Goal: Information Seeking & Learning: Learn about a topic

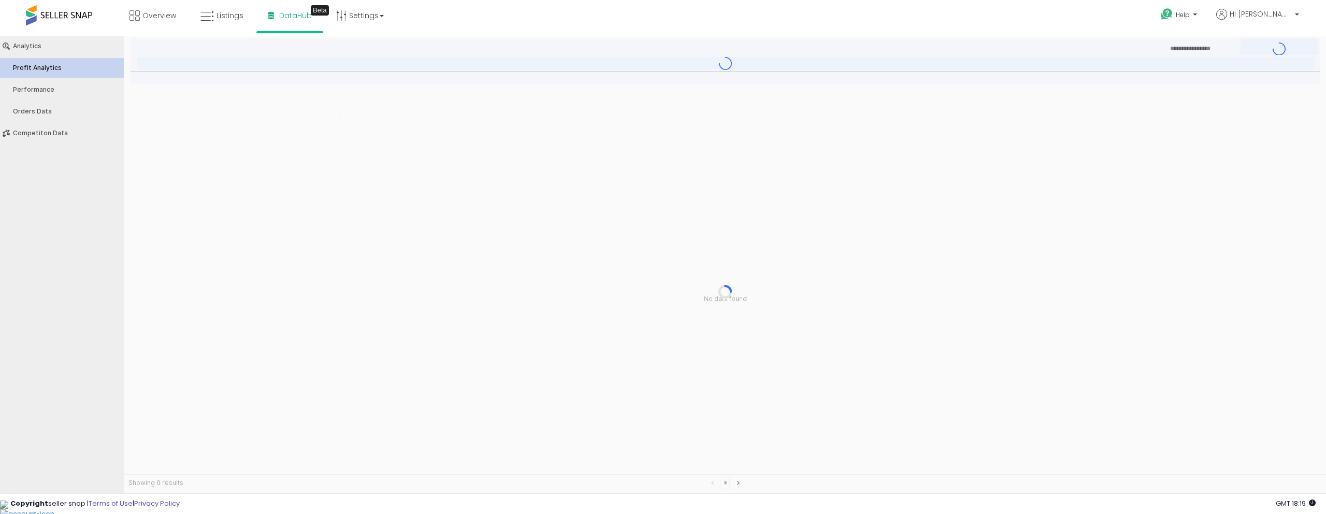
type input "***"
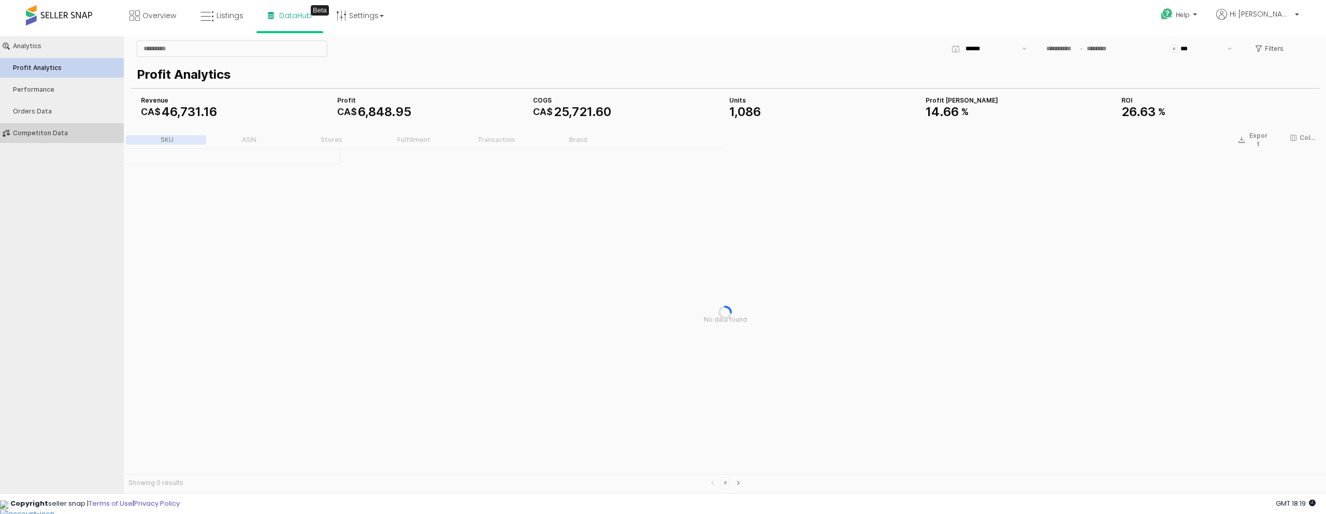
click at [40, 128] on button "Competiton Data" at bounding box center [61, 133] width 131 height 20
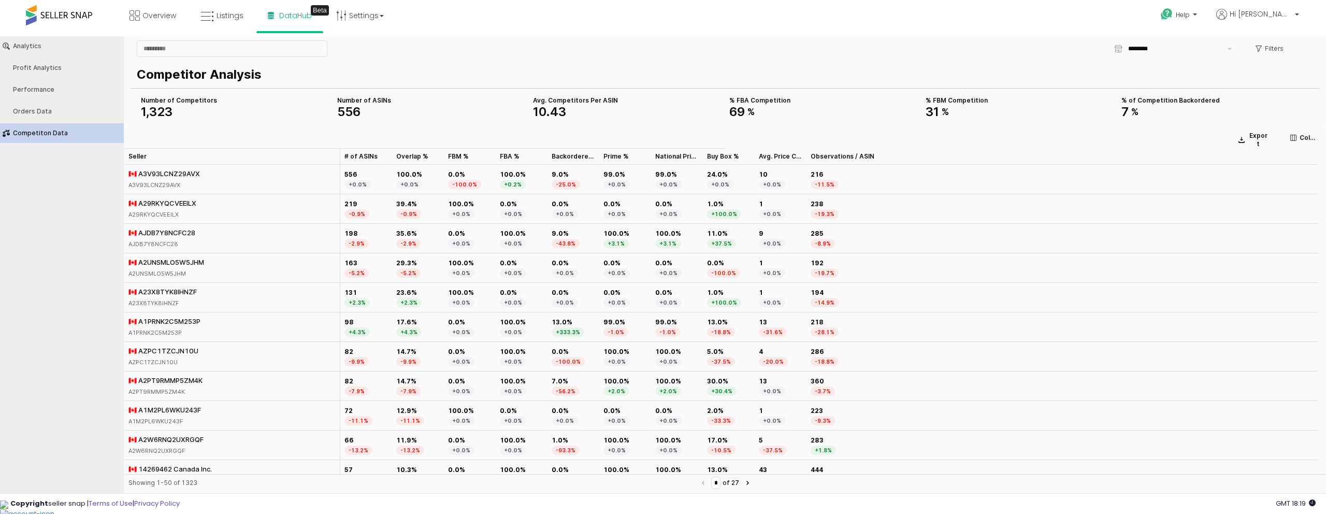
click at [207, 206] on div "🇨🇦 A29RKYQCVEEILX A29RKYQCVEEILX" at bounding box center [232, 209] width 216 height 30
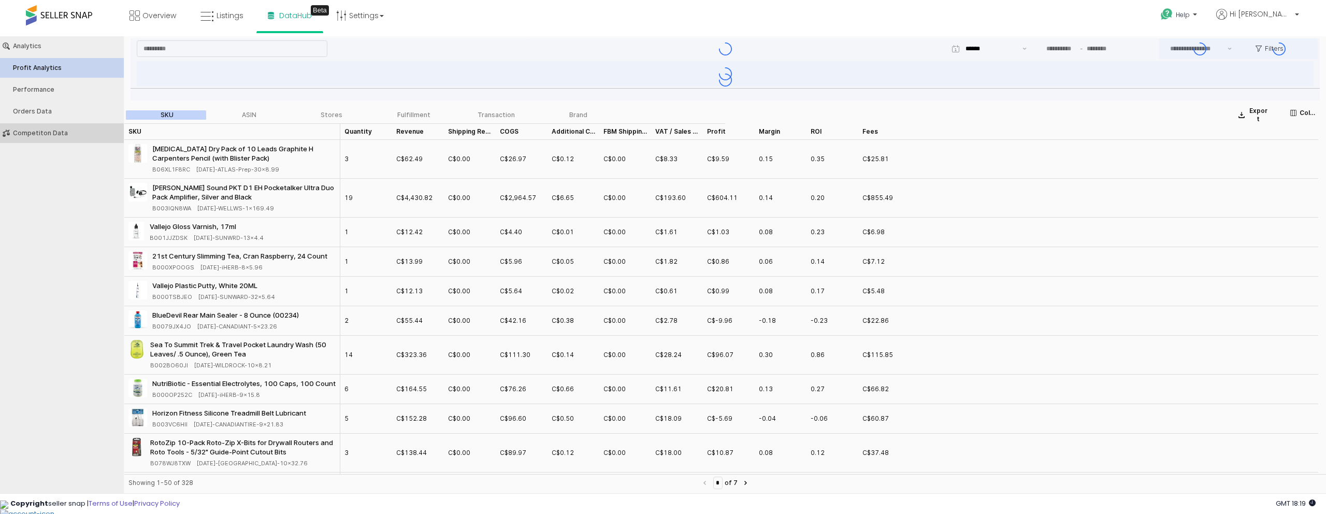
type input "***"
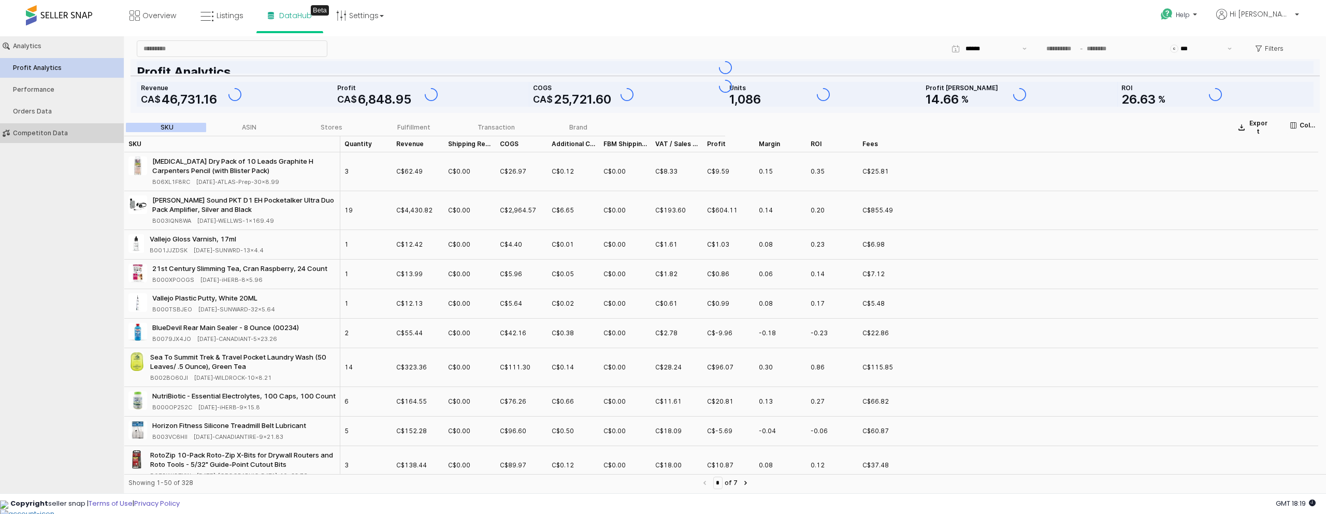
click at [52, 133] on div "Competiton Data" at bounding box center [67, 132] width 108 height 7
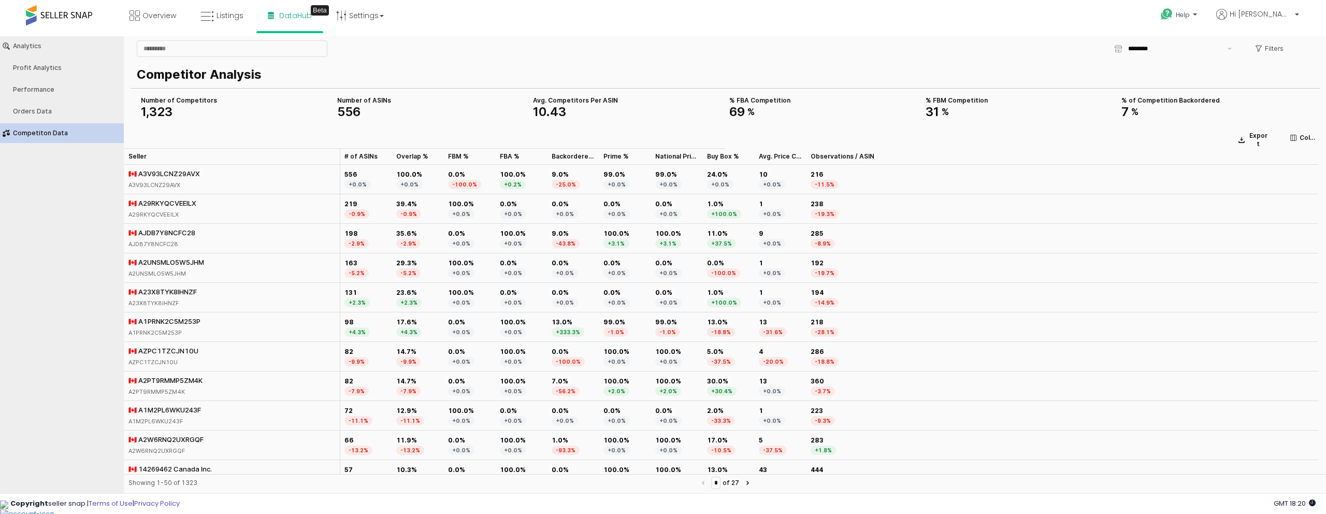
click at [258, 270] on div "🇨🇦 A2UNSMLO5W5JHM A2UNSMLO5W5JHM" at bounding box center [232, 268] width 216 height 30
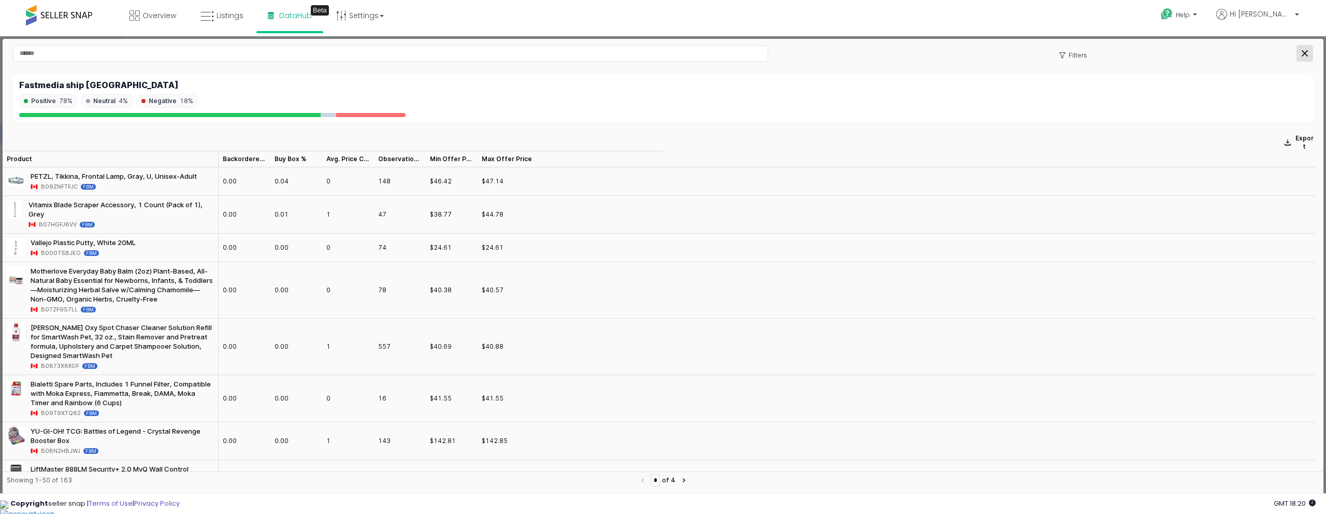
click at [1307, 51] on div "Close" at bounding box center [1305, 54] width 16 height 16
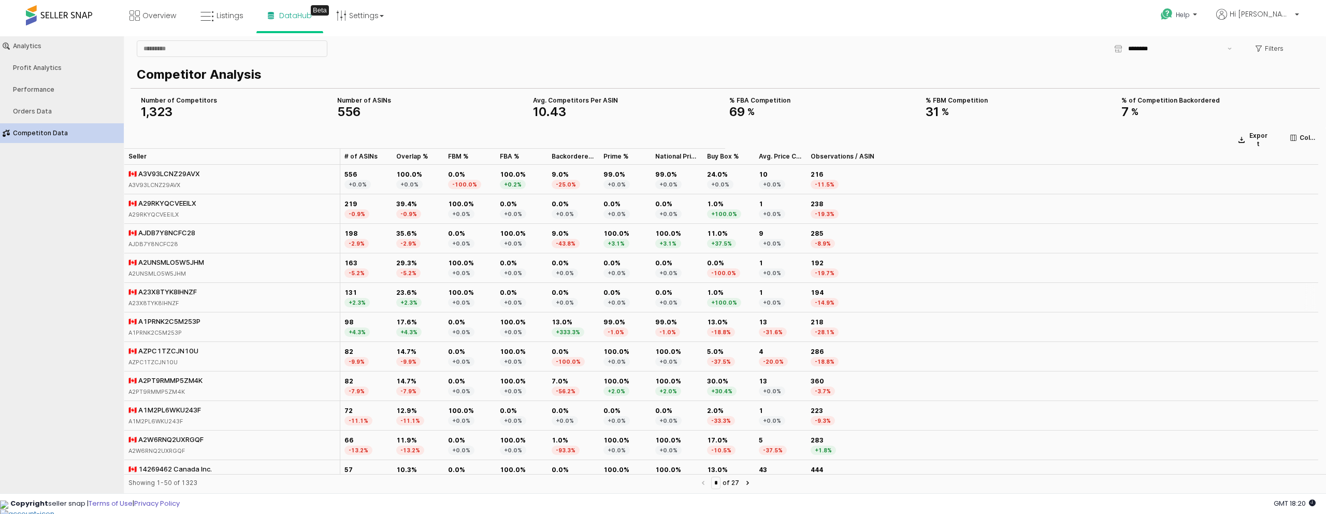
click at [187, 299] on div "A23X8TYK8IHNZF" at bounding box center [162, 302] width 68 height 9
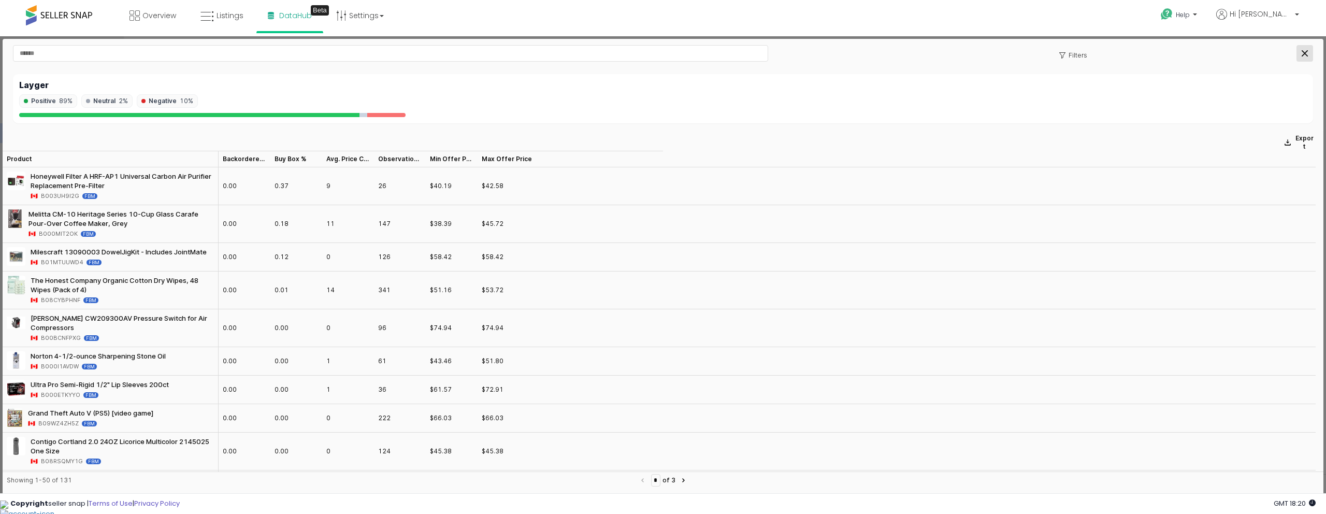
click at [1305, 51] on icon "Close" at bounding box center [1304, 53] width 6 height 6
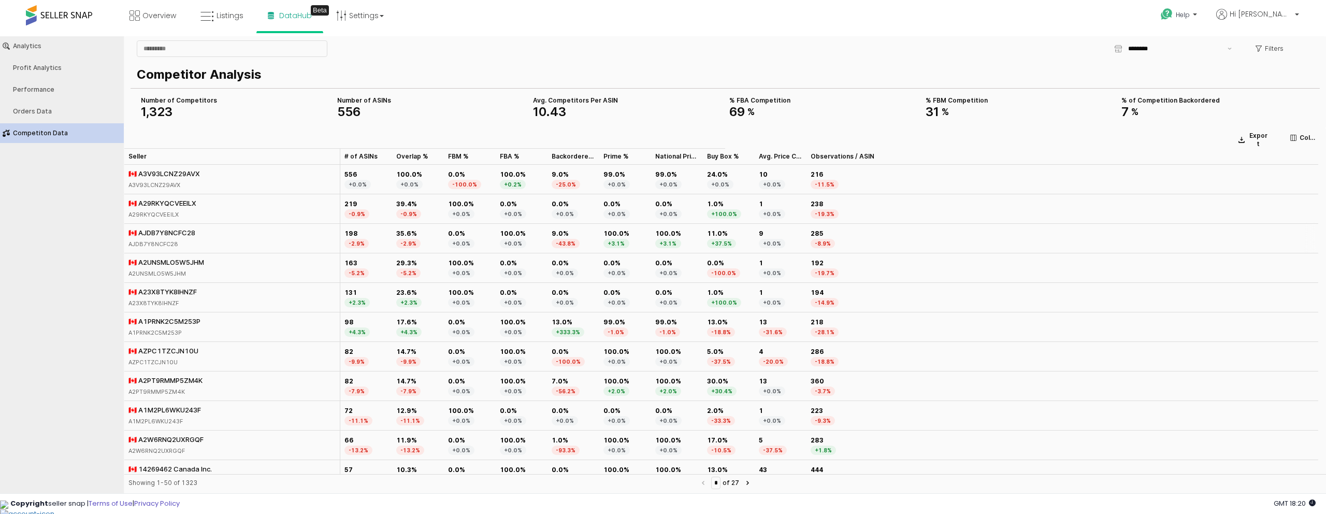
click at [290, 241] on div "🇨🇦 AJDB7Y8NCFC28 AJDB7Y8NCFC28" at bounding box center [232, 239] width 216 height 30
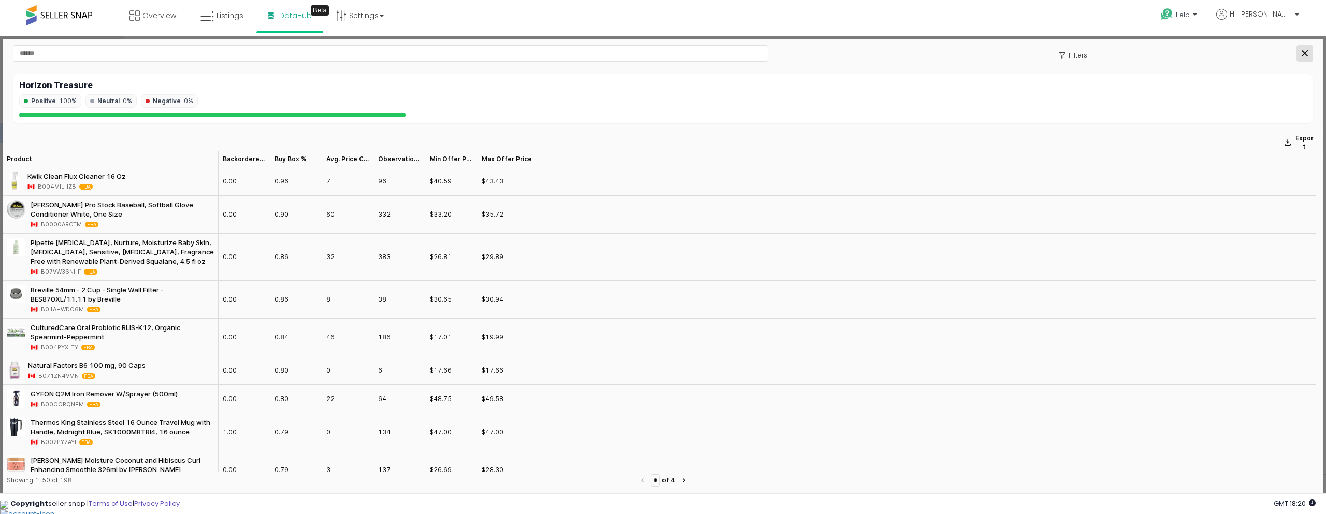
click at [1308, 51] on div "Close" at bounding box center [1305, 54] width 16 height 16
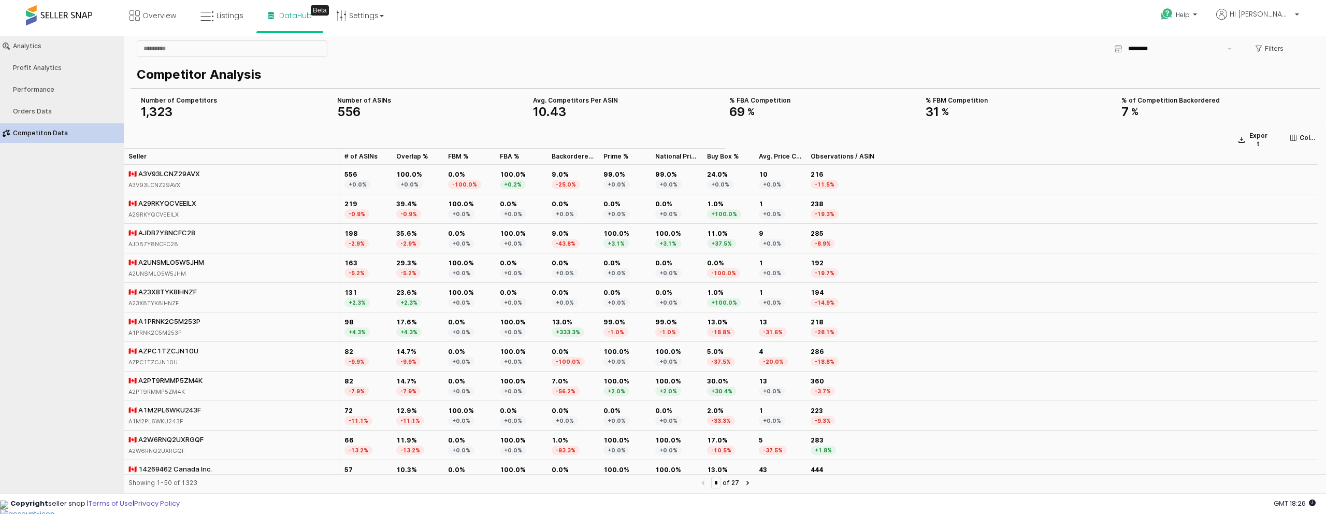
click at [213, 271] on div "🇨🇦 A2UNSMLO5W5JHM A2UNSMLO5W5JHM" at bounding box center [232, 268] width 216 height 30
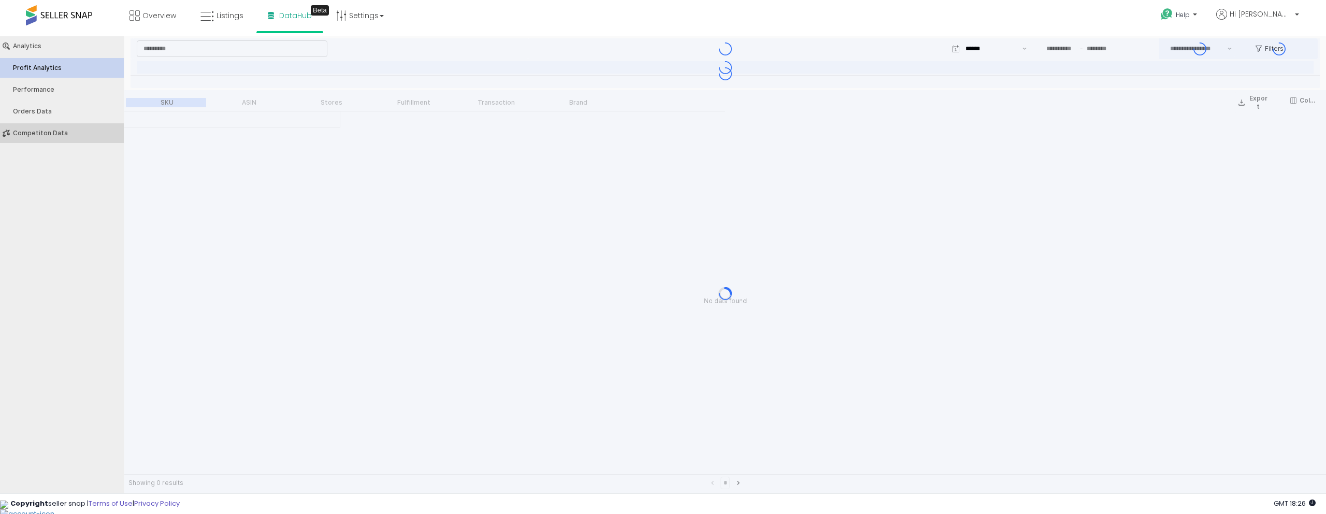
type input "***"
click at [51, 141] on button "Competiton Data" at bounding box center [61, 133] width 131 height 20
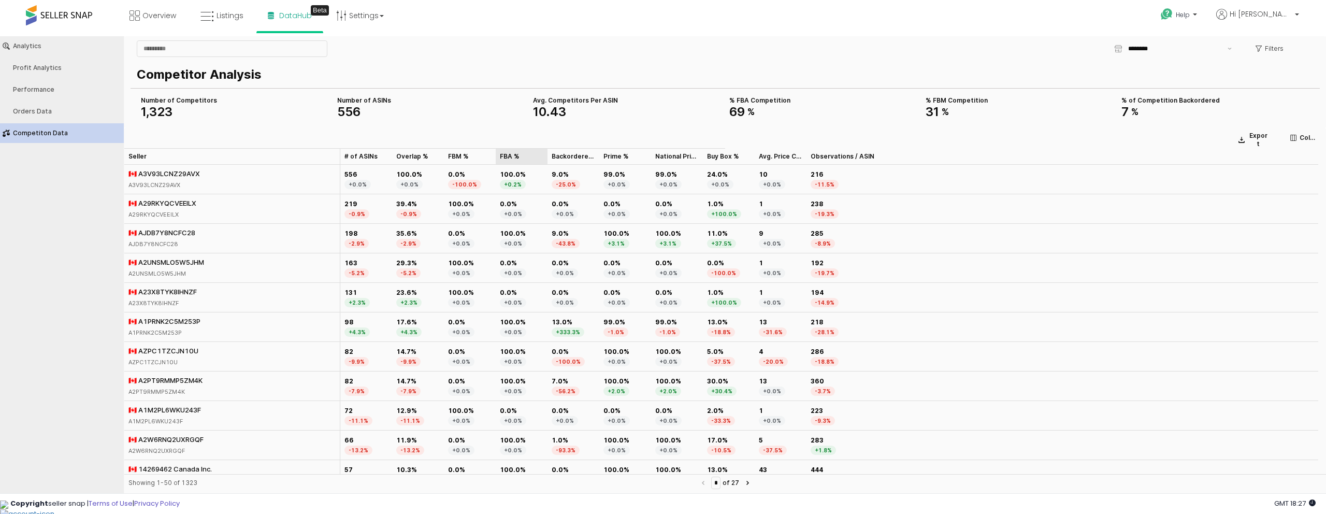
click at [513, 155] on div "FBA % FBA %" at bounding box center [522, 156] width 52 height 17
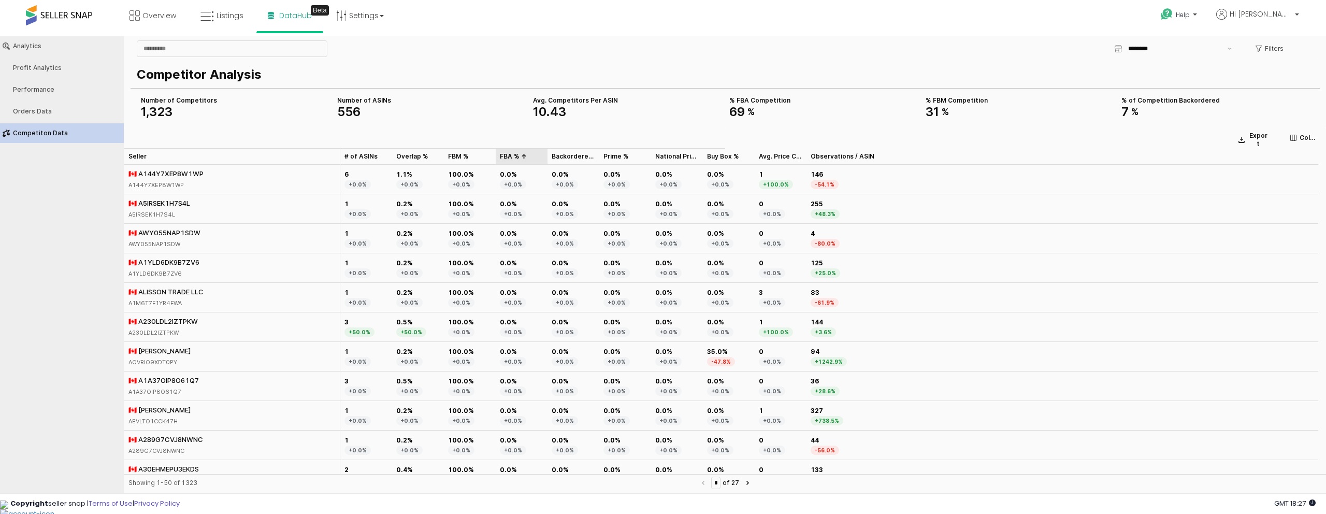
click at [511, 154] on div "FBA % FBA %" at bounding box center [522, 156] width 52 height 17
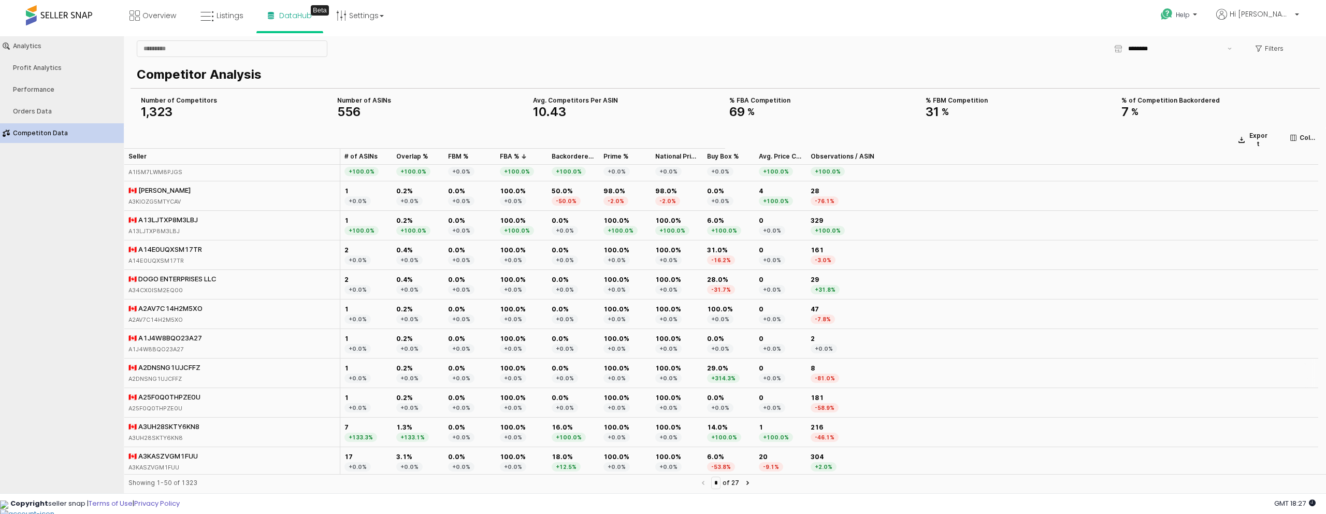
scroll to position [1166, 0]
click at [747, 483] on icon "Next page" at bounding box center [747, 482] width 3 height 4
type input "*"
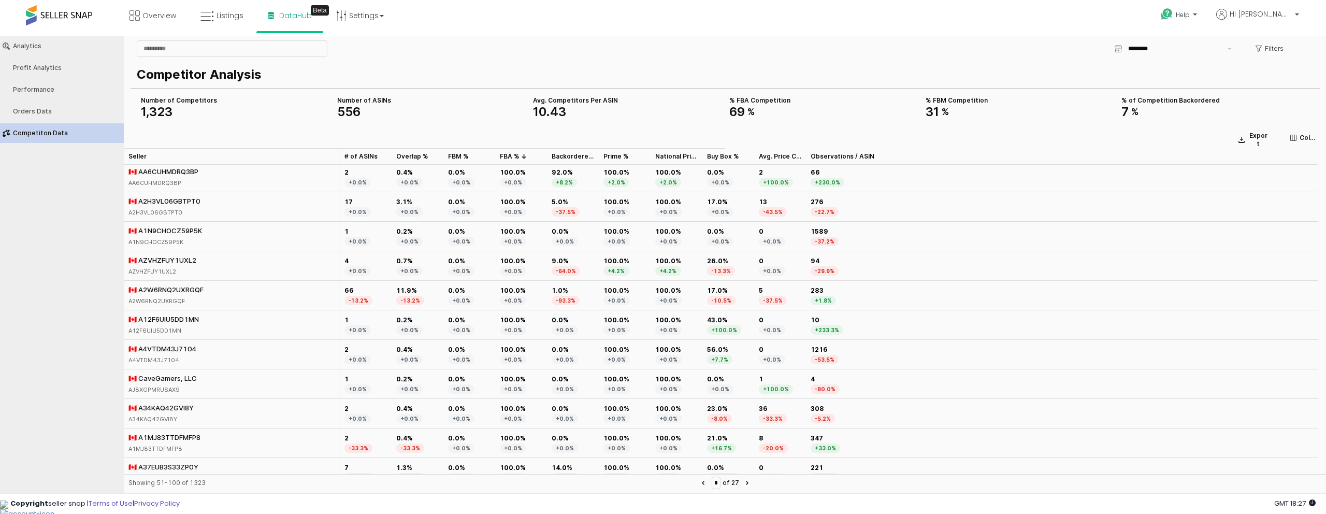
scroll to position [478, 0]
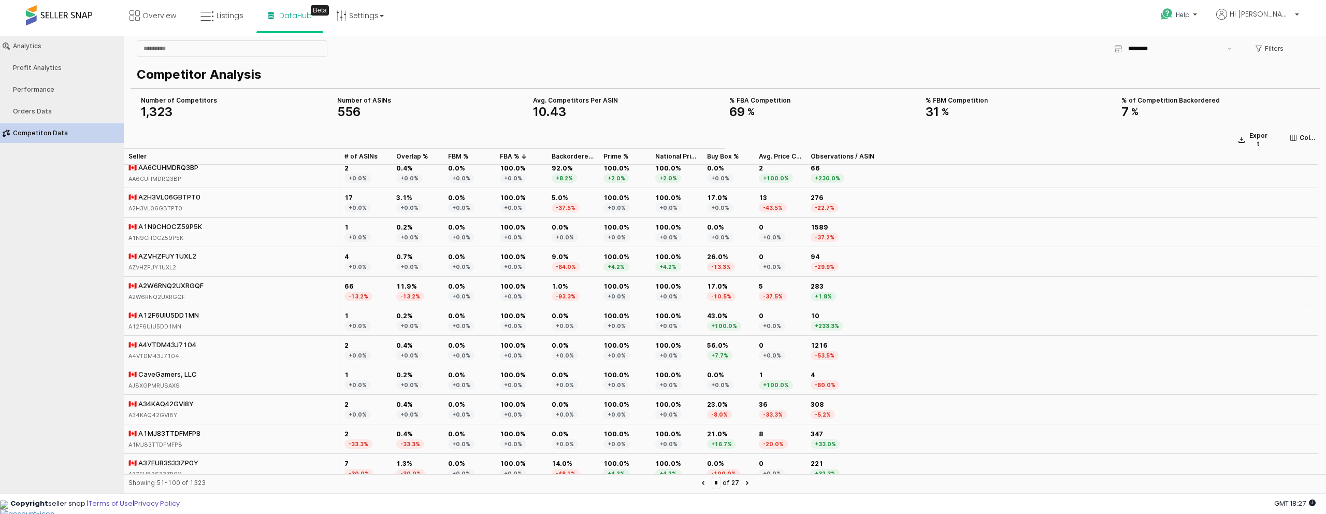
click at [228, 295] on div "🇨🇦 A2W6RNQ2UXRGQF A2W6RNQ2UXRGQF" at bounding box center [232, 291] width 216 height 30
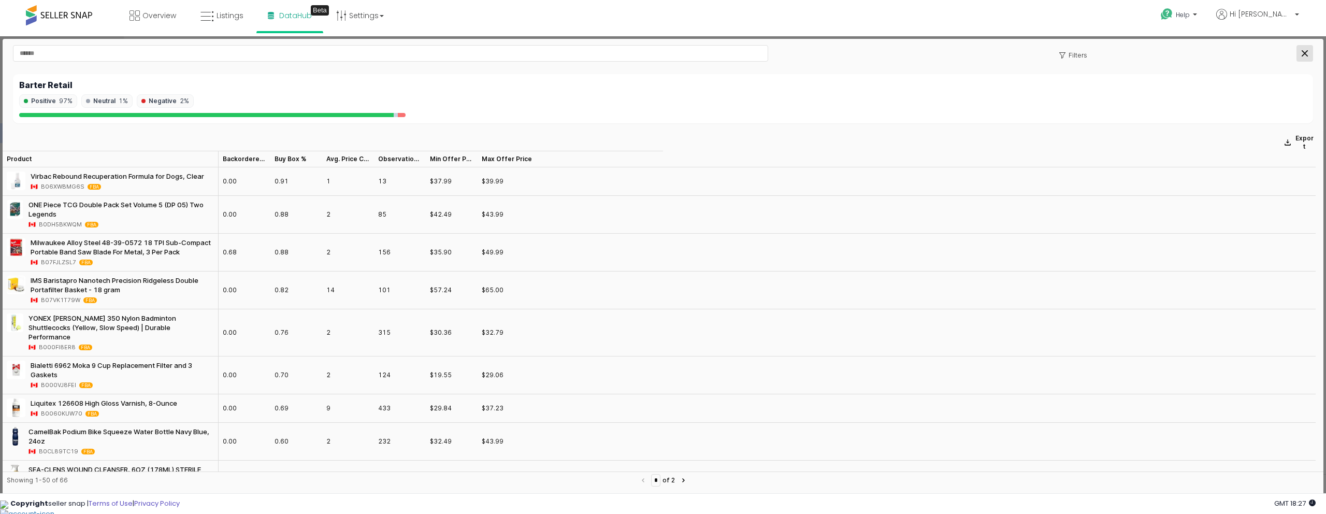
click at [1304, 50] on icon "Close" at bounding box center [1304, 53] width 6 height 6
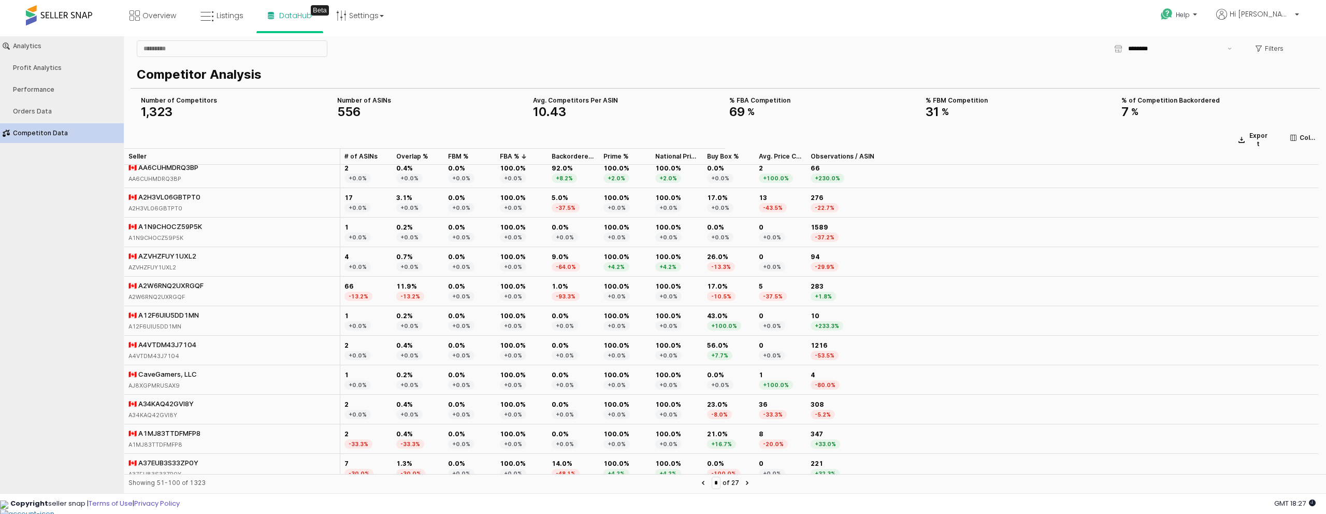
copy div "A2W6RNQ2UXRGQF"
click at [46, 71] on div "Profit Analytics" at bounding box center [67, 67] width 108 height 7
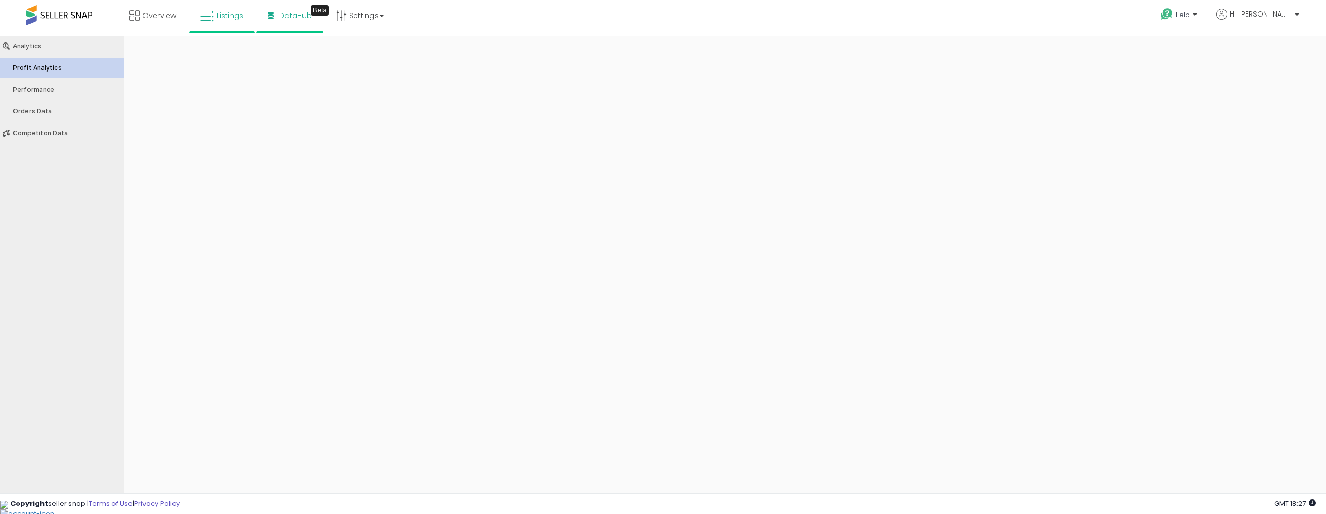
type input "***"
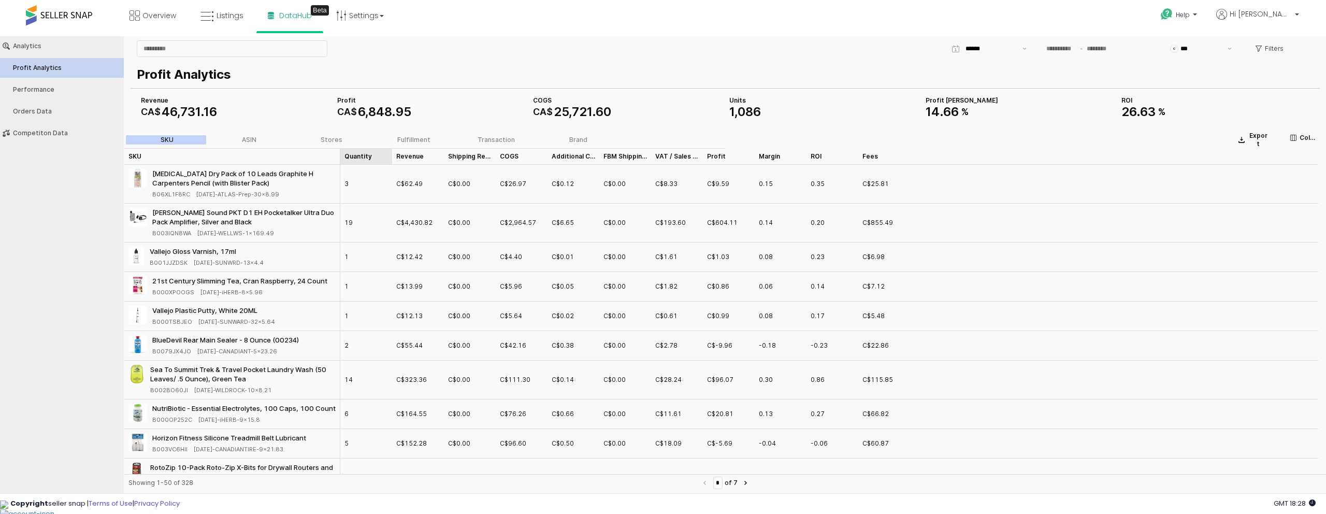
click at [370, 158] on div "Quantity Quantity" at bounding box center [366, 156] width 52 height 17
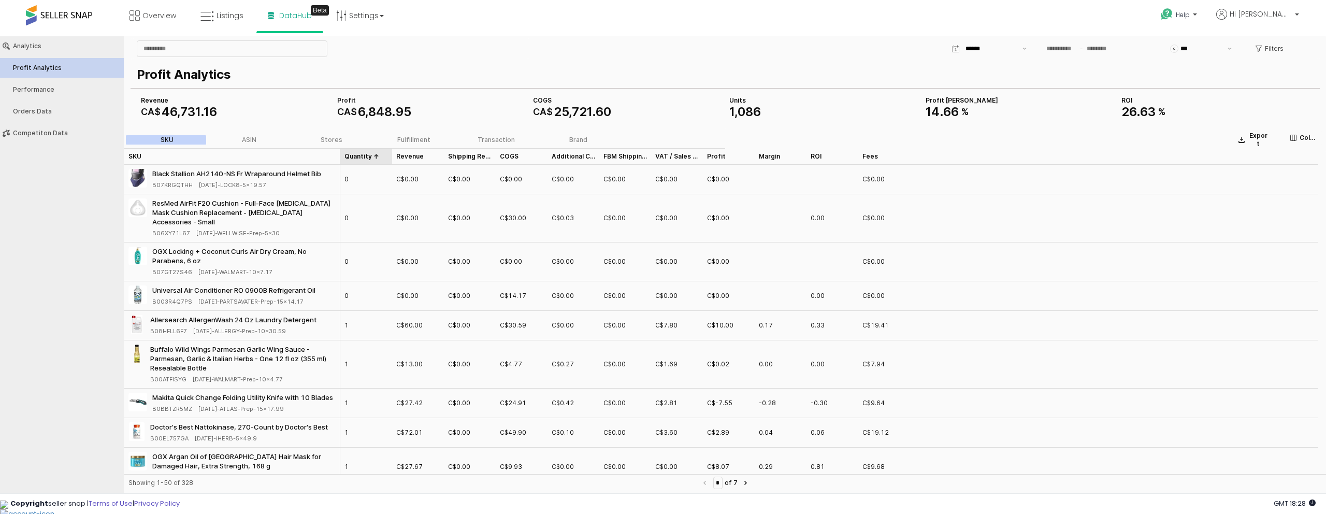
click at [370, 158] on div "Quantity Quantity" at bounding box center [366, 156] width 52 height 17
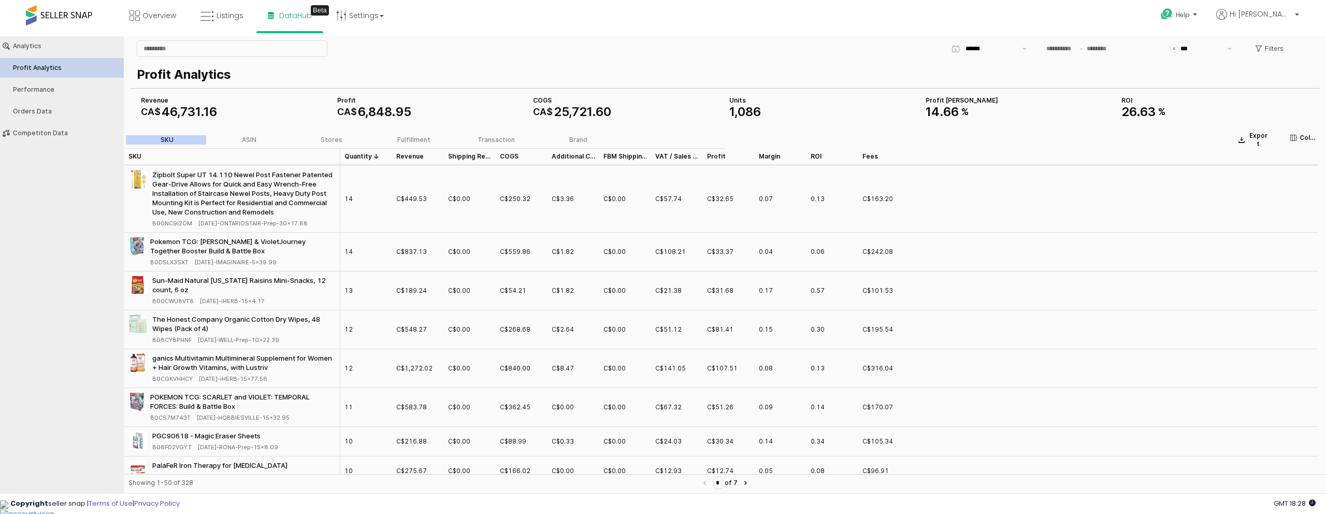
scroll to position [462, 0]
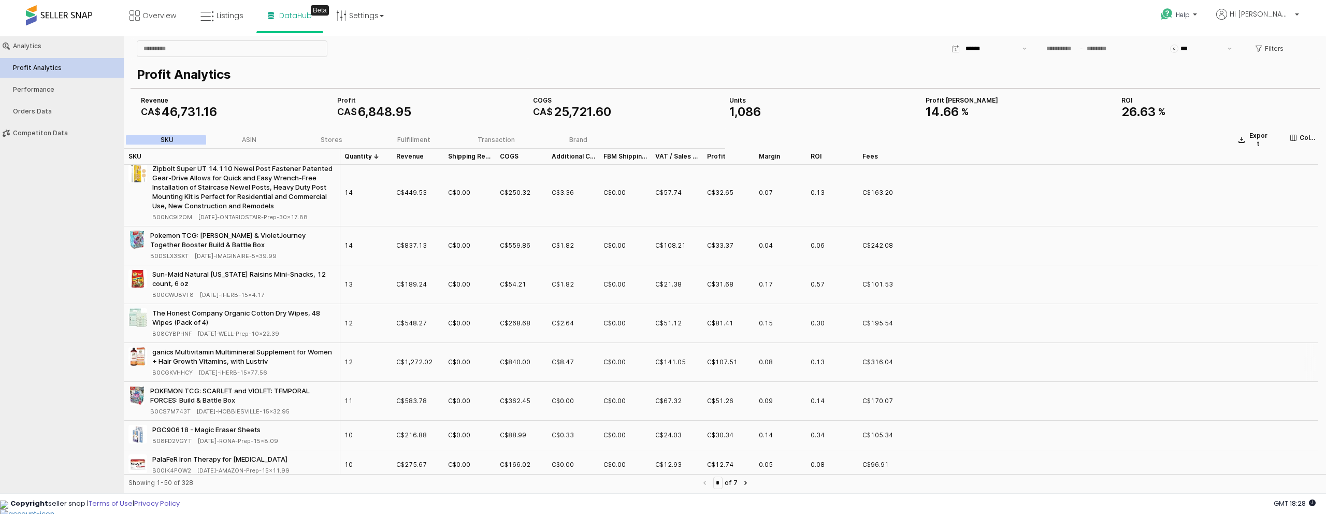
click at [244, 349] on div "ganics Multivitamin Multimineral Supplement for Women + Hair Growth Vitamins, w…" at bounding box center [243, 356] width 183 height 19
click at [165, 368] on span "B0CGKVHHCY" at bounding box center [172, 372] width 40 height 9
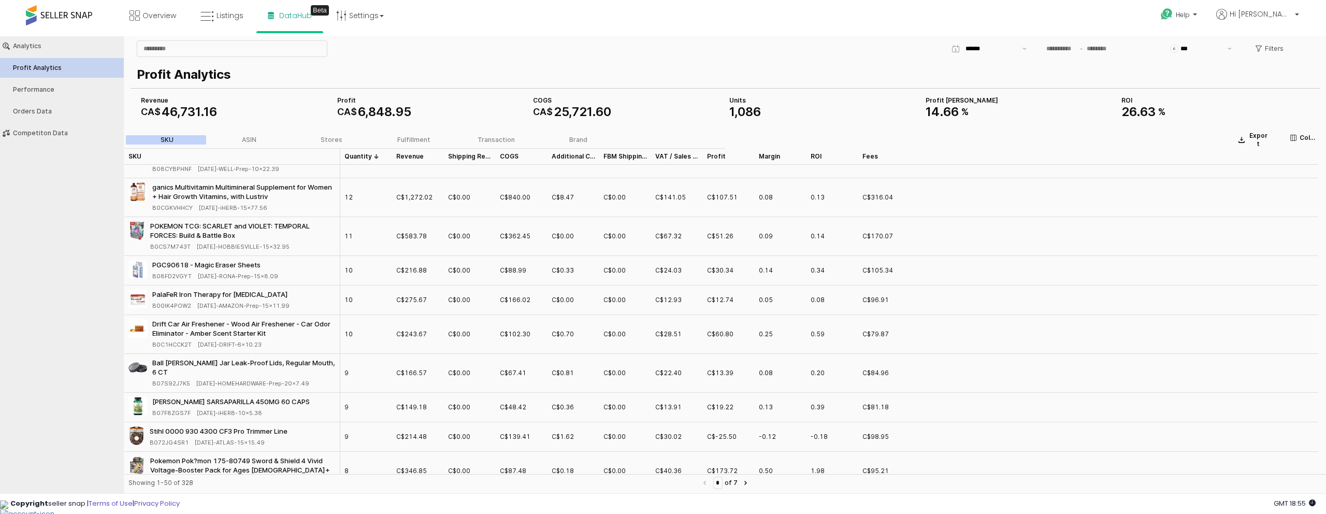
scroll to position [667, 0]
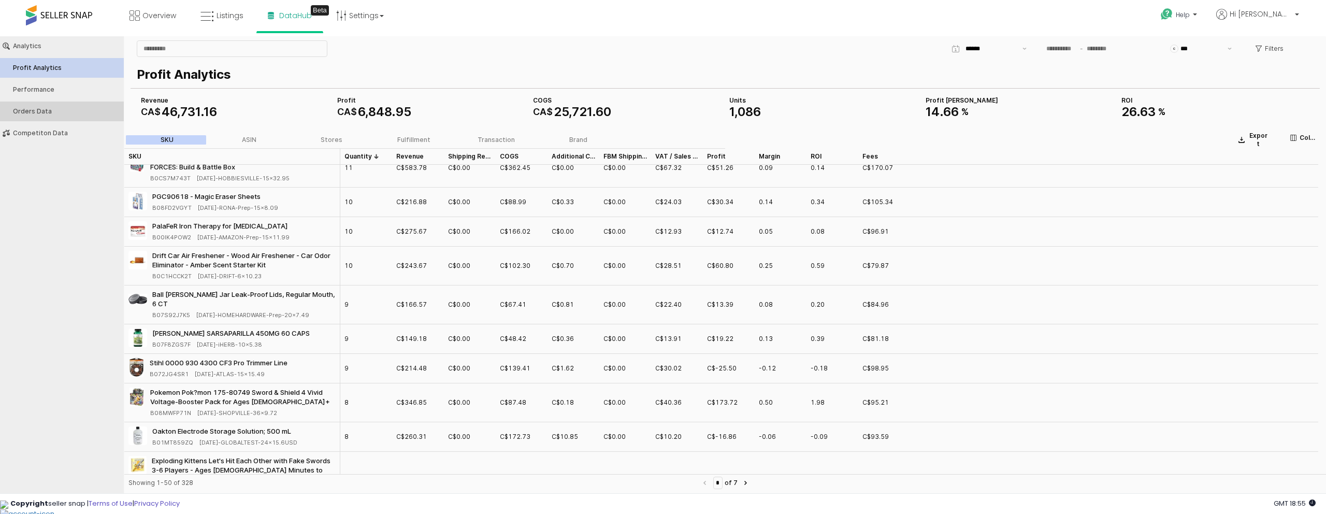
click at [71, 106] on button "Orders Data" at bounding box center [61, 111] width 131 height 20
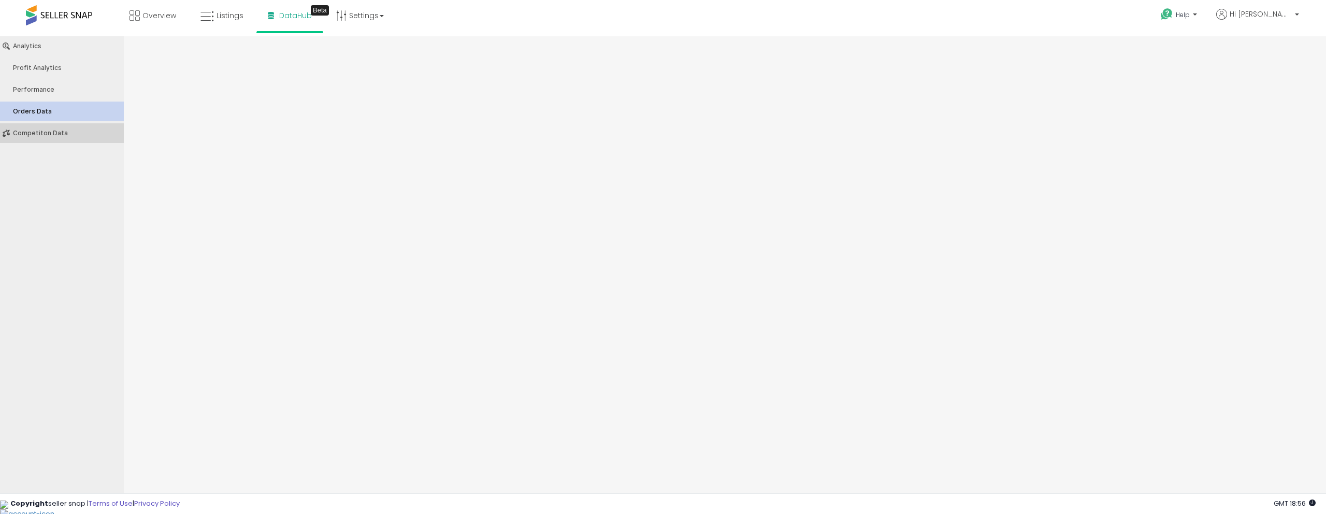
click at [65, 131] on div "Competiton Data" at bounding box center [67, 132] width 108 height 7
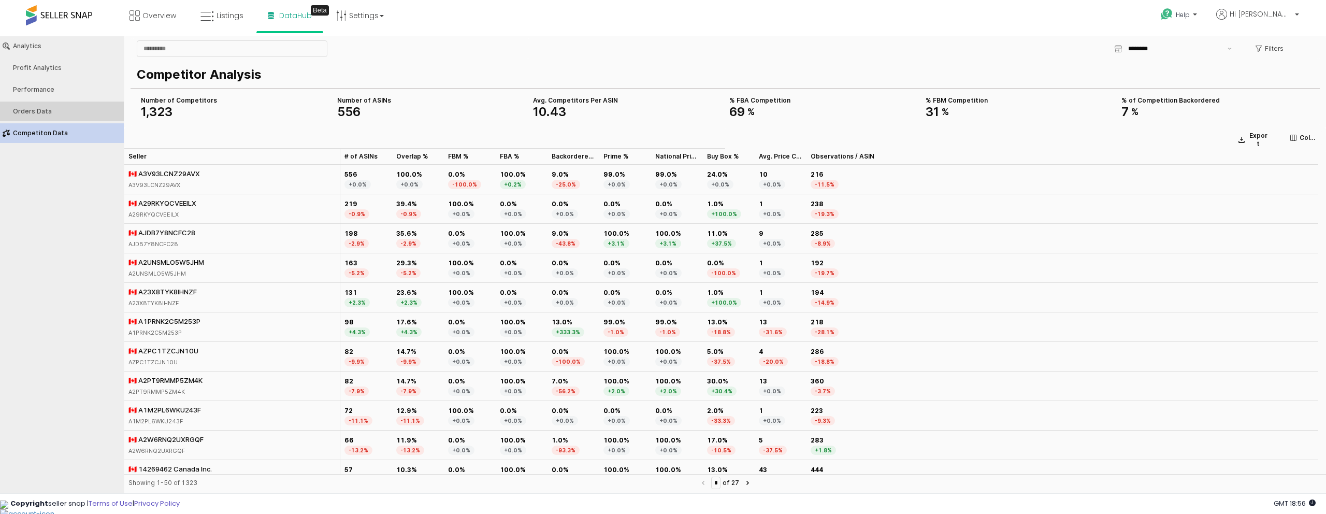
click at [45, 109] on div "Orders Data" at bounding box center [67, 111] width 108 height 7
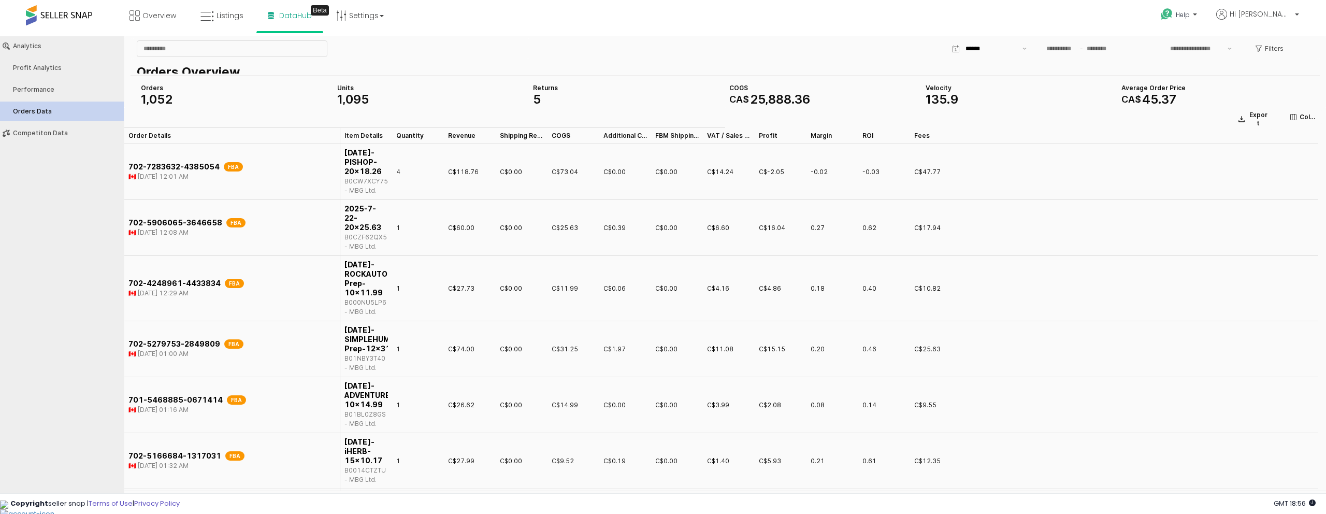
type input "***"
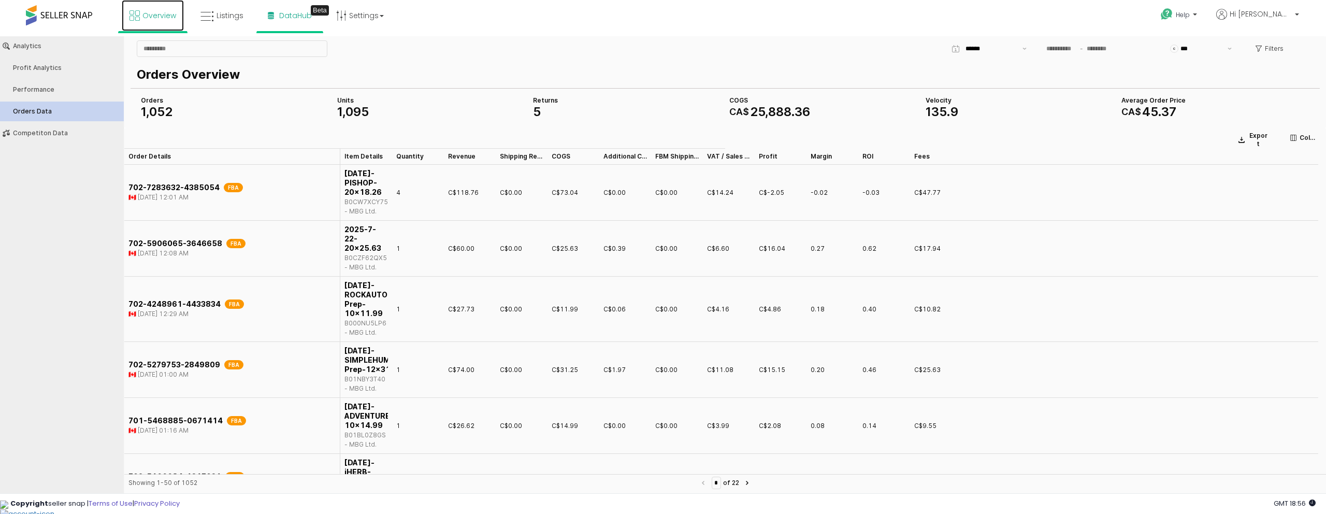
click at [147, 14] on span "Overview" at bounding box center [159, 15] width 34 height 10
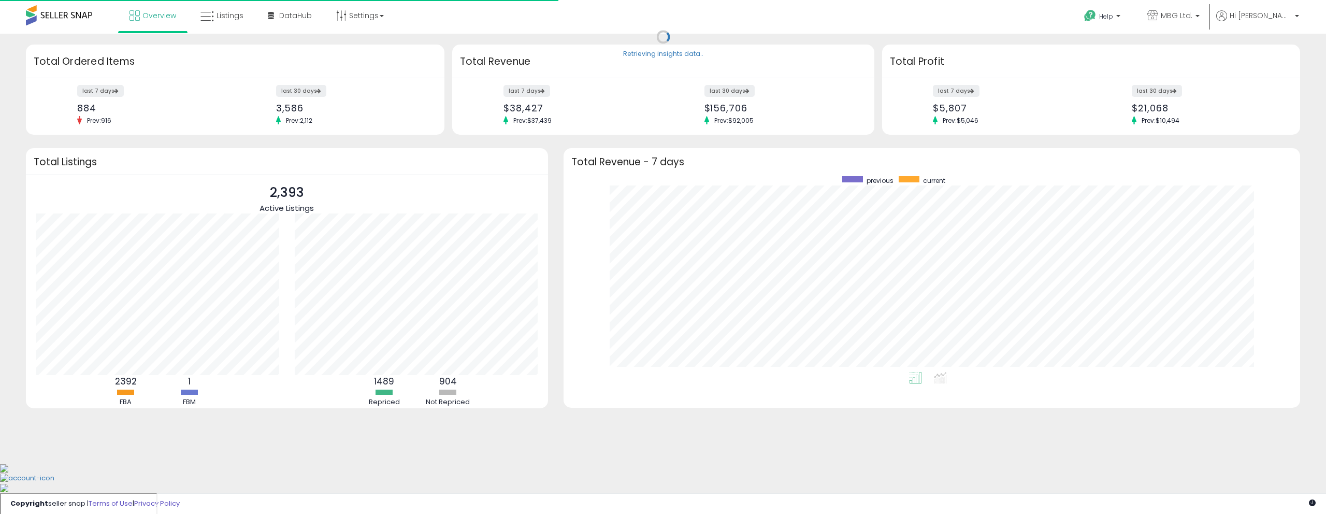
scroll to position [196, 716]
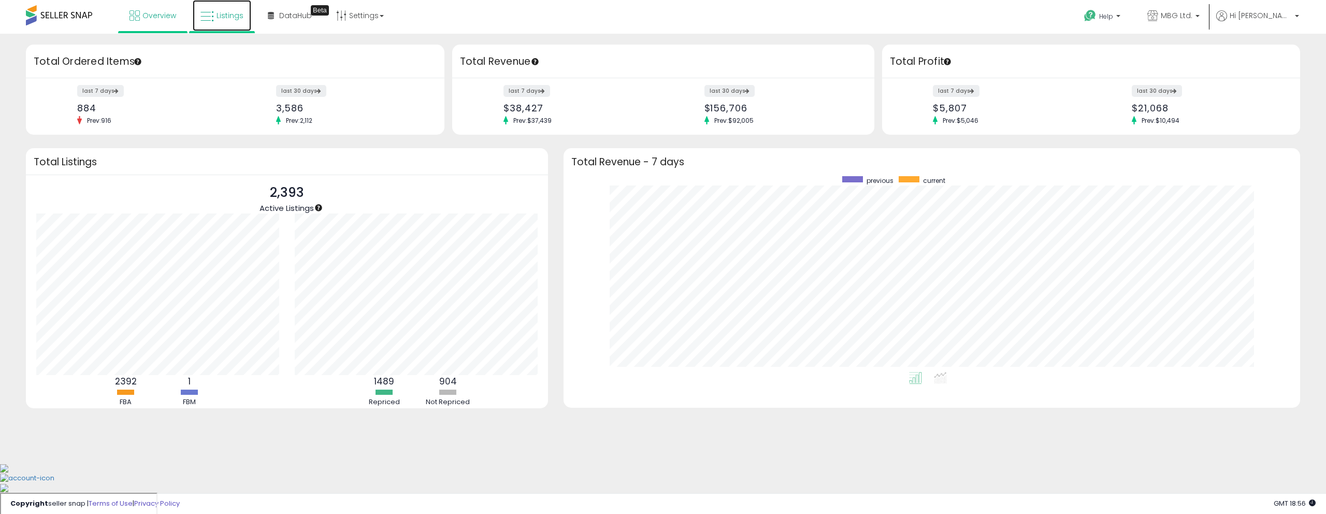
click at [231, 19] on span "Listings" at bounding box center [229, 15] width 27 height 10
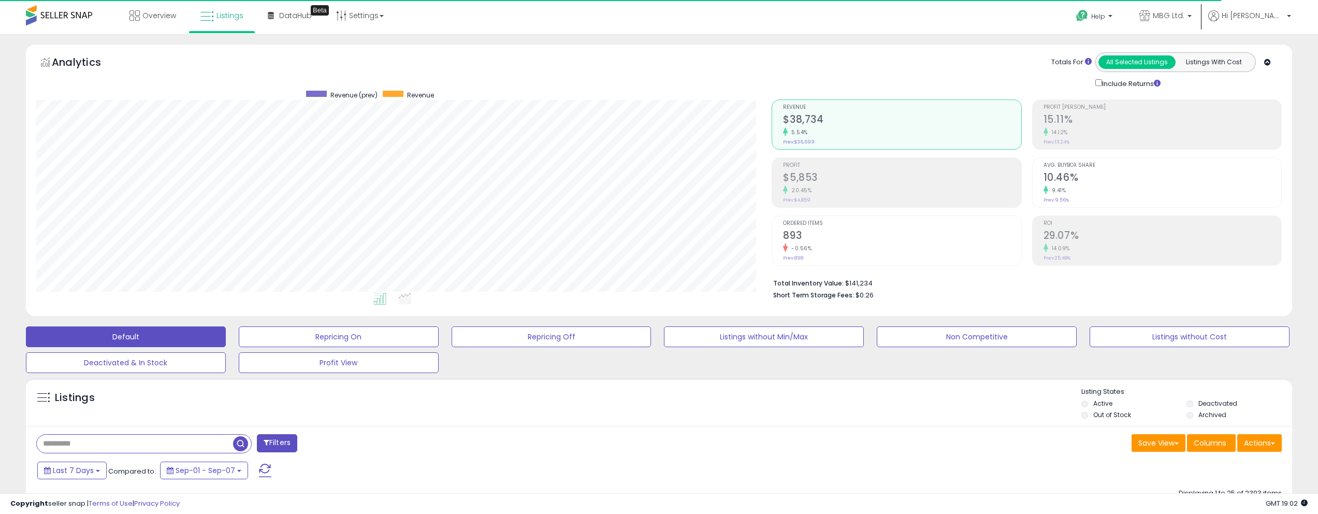
scroll to position [212, 736]
